Goal: Find specific page/section

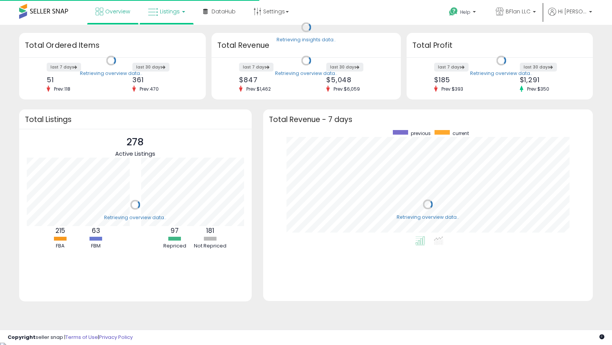
scroll to position [106, 314]
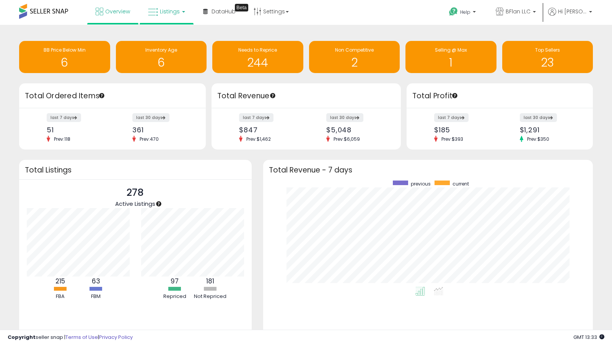
click at [169, 12] on span "Listings" at bounding box center [170, 12] width 20 height 8
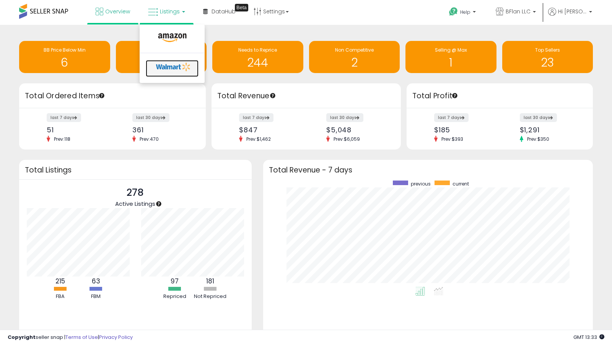
click at [176, 60] on link at bounding box center [172, 68] width 53 height 17
